Goal: Ask a question

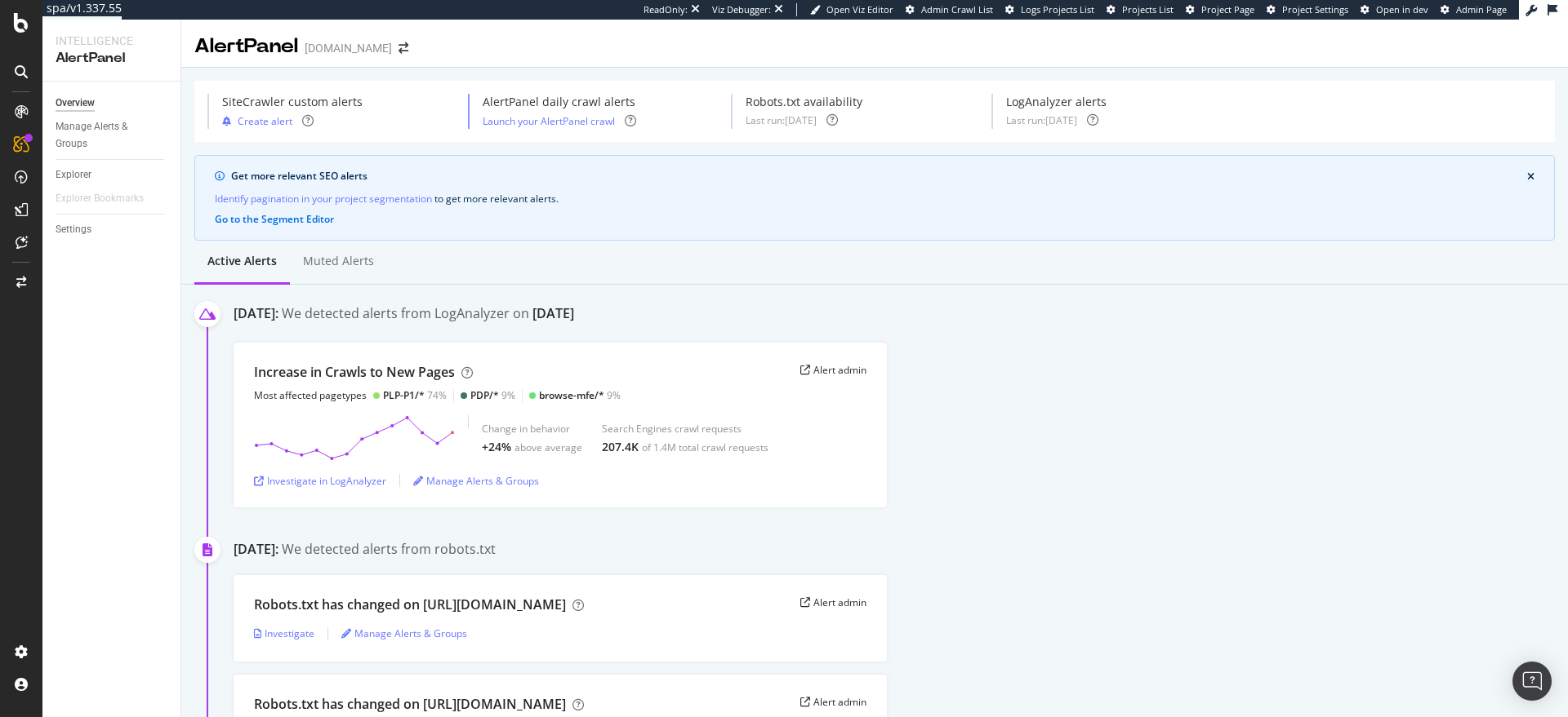
scroll to position [234, 0]
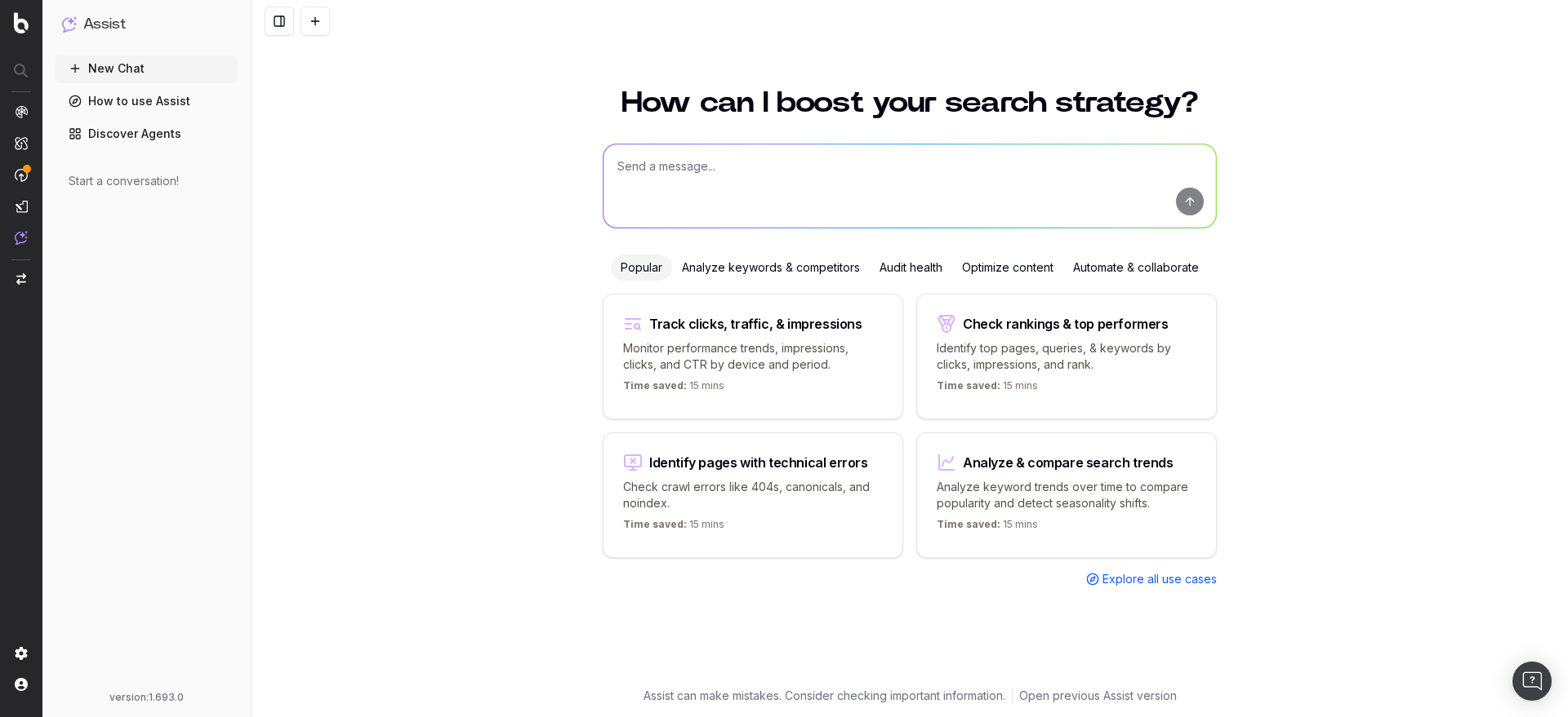
click at [723, 356] on p "Monitor performance trends, impressions, clicks, and CTR by device and period." at bounding box center [752, 356] width 259 height 32
type textarea "Change in clicks/CTR/impressions over last 28 days vs last (branded vs non-bran…"
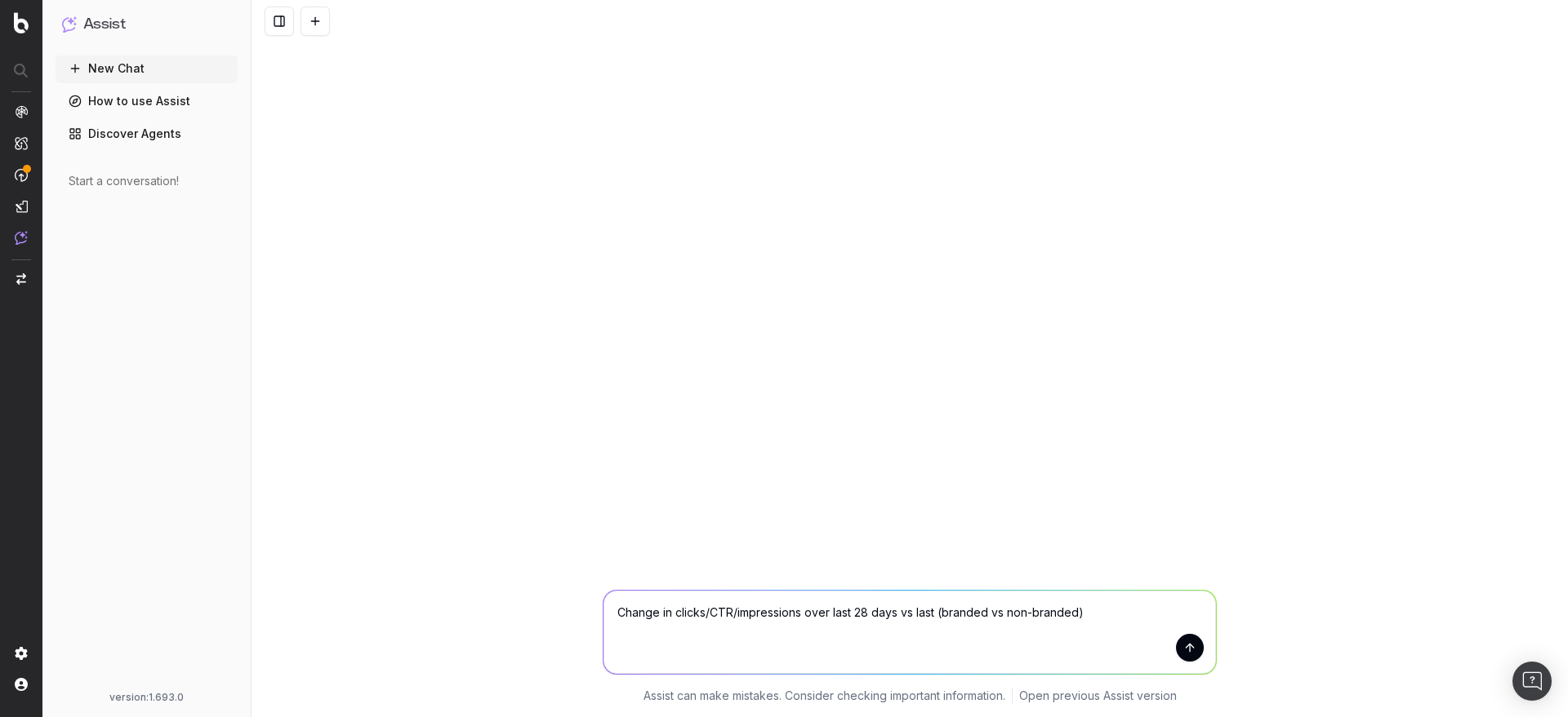
click at [1183, 644] on button "submit" at bounding box center [1189, 648] width 28 height 28
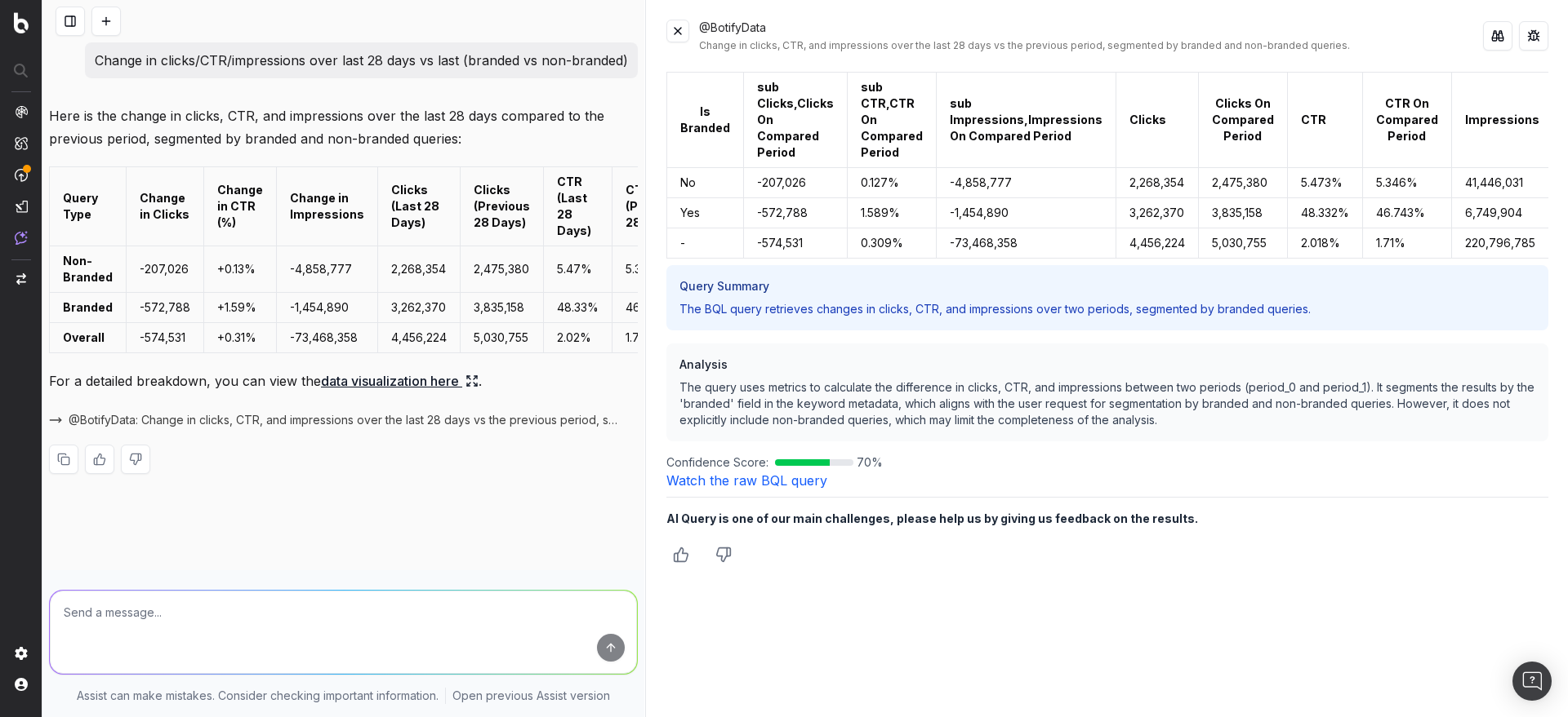
click at [367, 611] on textarea at bounding box center [343, 632] width 587 height 84
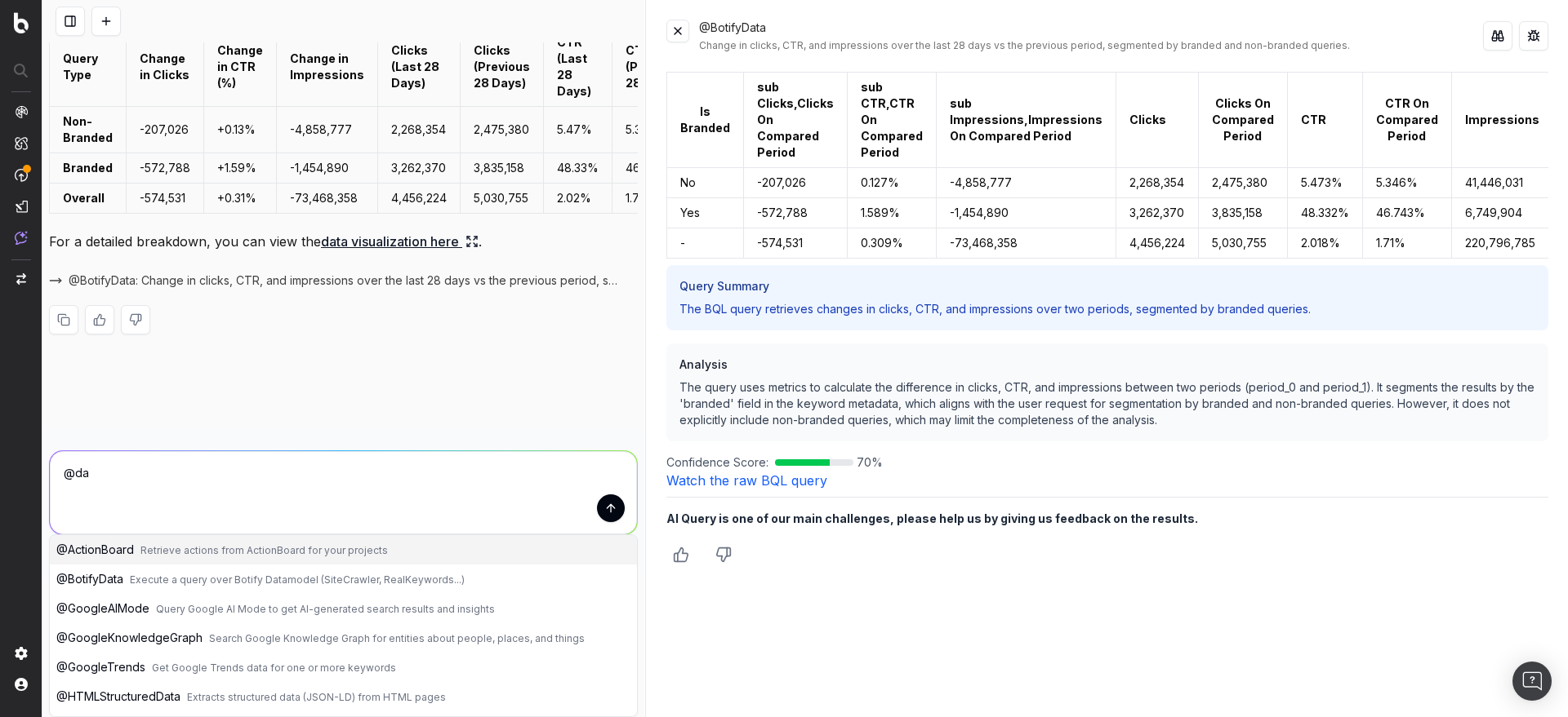
scroll to position [47, 0]
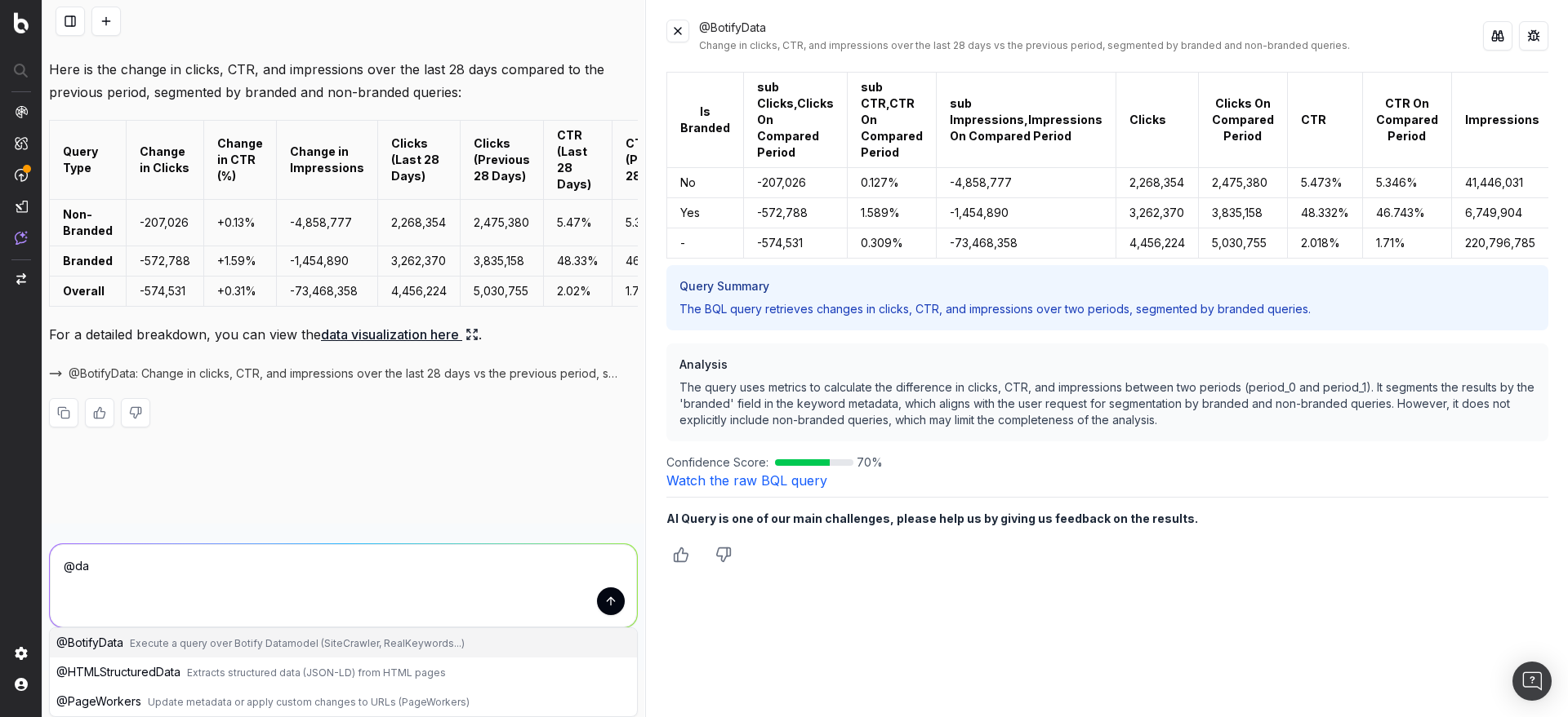
type textarea "@da"
